Goal: Download file/media

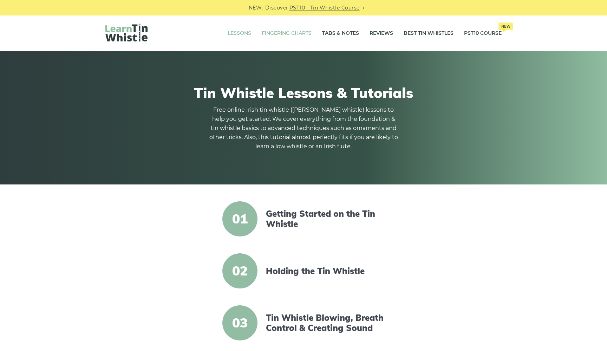
click at [284, 31] on link "Fingering Charts" at bounding box center [286, 34] width 50 height 18
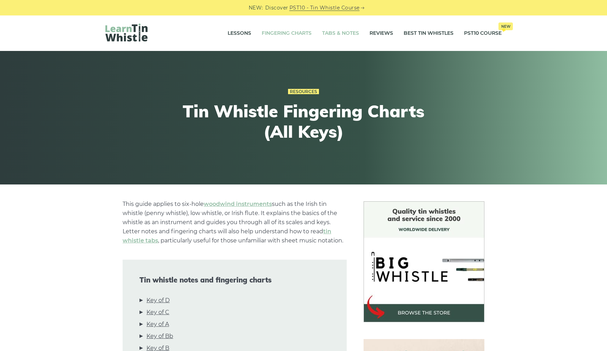
click at [336, 35] on link "Tabs & Notes" at bounding box center [340, 34] width 37 height 18
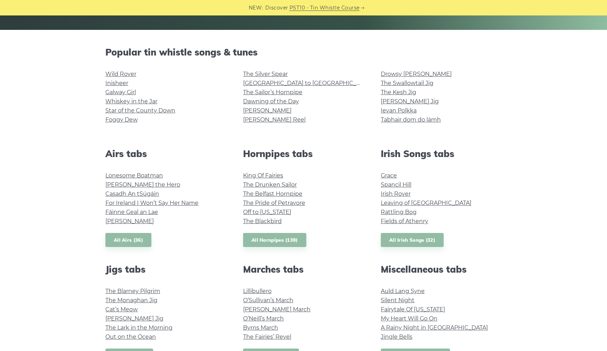
scroll to position [155, 0]
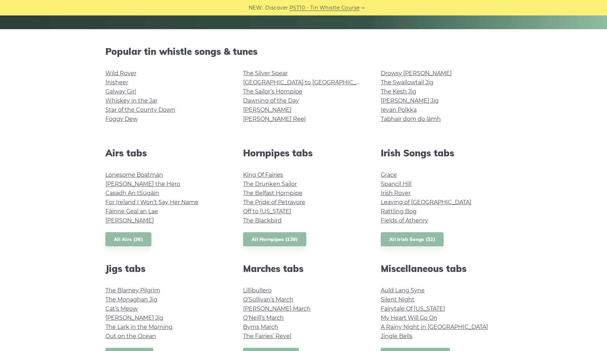
click at [78, 152] on div "Popular tin whistle songs & tunes Wild Rover Inisheer Galway Girl Whiskey in th…" at bounding box center [303, 328] width 607 height 564
click at [128, 119] on link "Foggy Dew" at bounding box center [121, 118] width 32 height 7
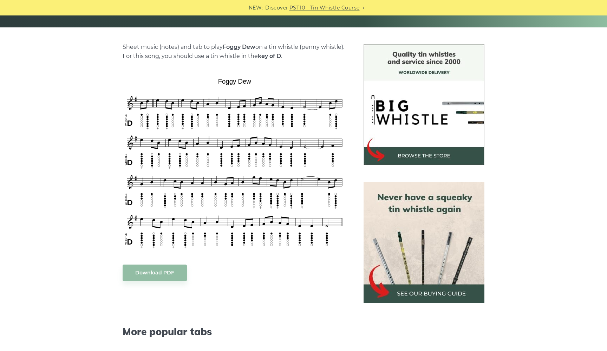
scroll to position [169, 0]
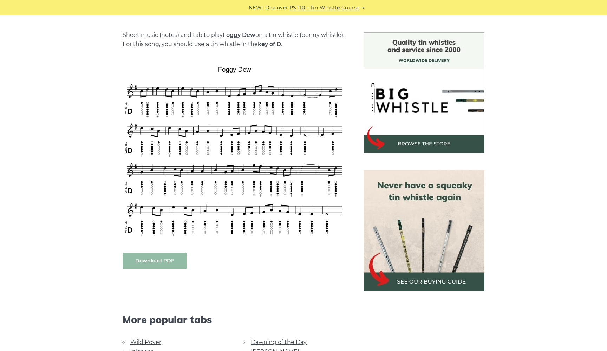
click at [156, 260] on link "Download PDF" at bounding box center [154, 260] width 64 height 16
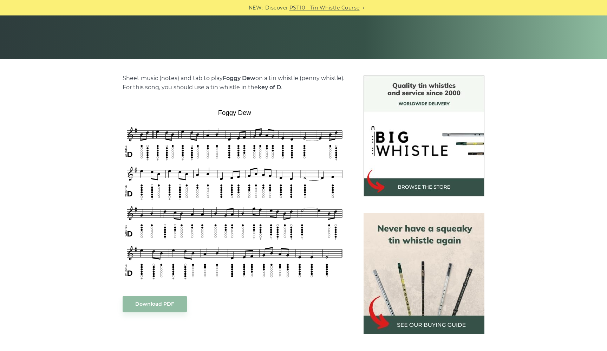
scroll to position [115, 0]
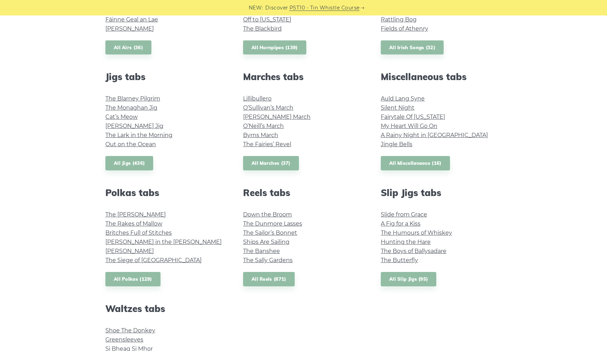
scroll to position [348, 0]
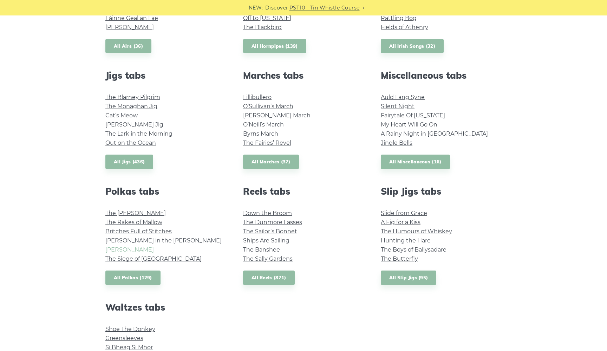
click at [108, 249] on link "[PERSON_NAME]" at bounding box center [129, 249] width 48 height 7
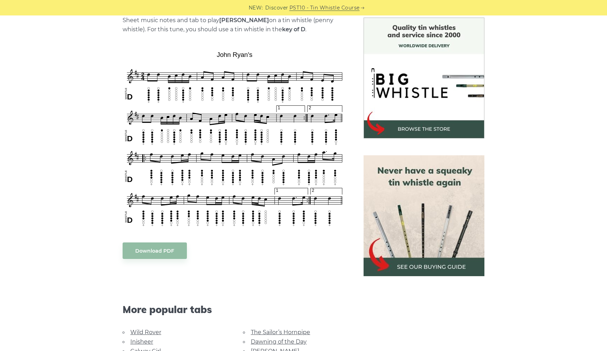
scroll to position [174, 0]
